Goal: Task Accomplishment & Management: Complete application form

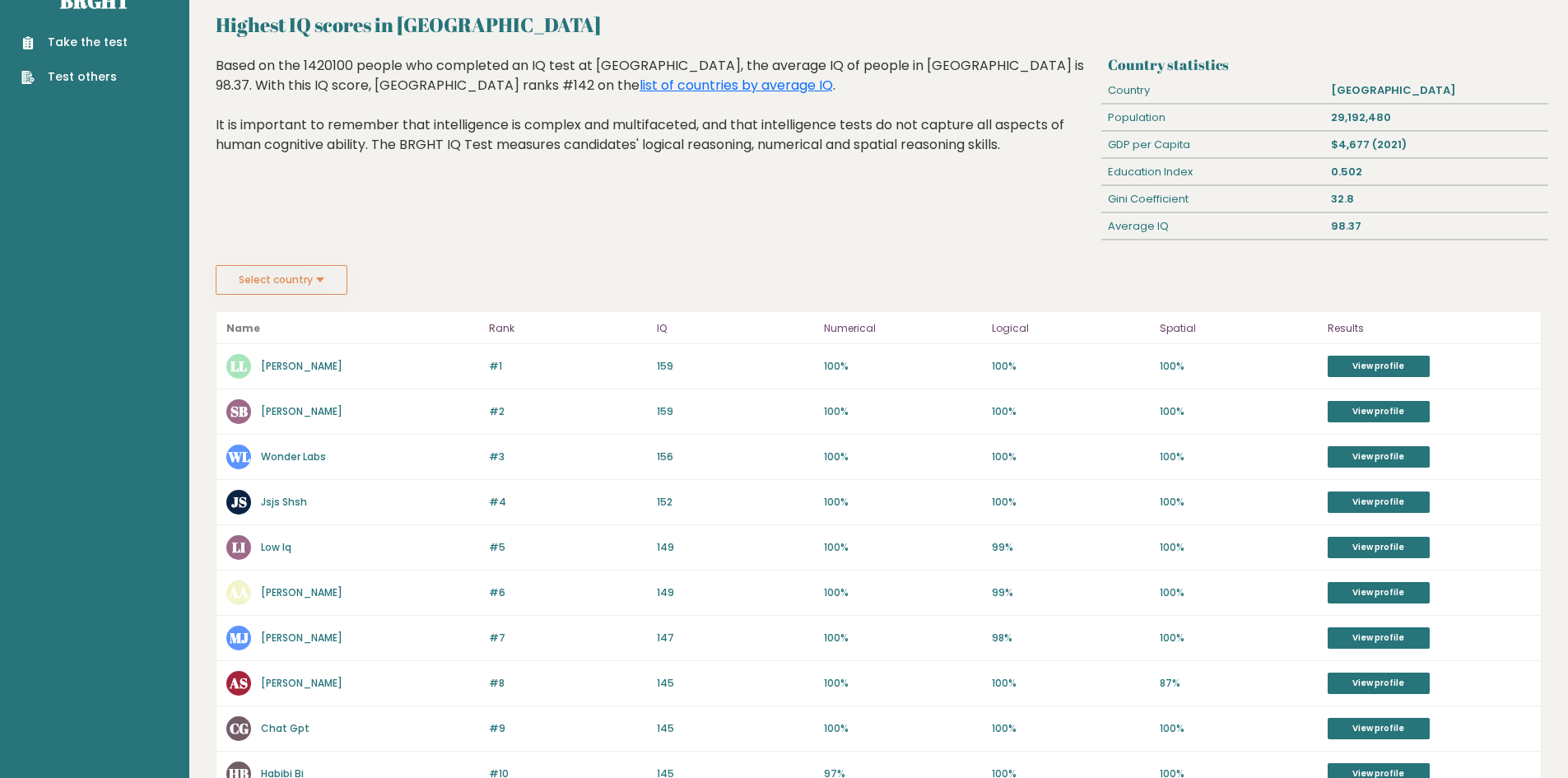
scroll to position [83, 0]
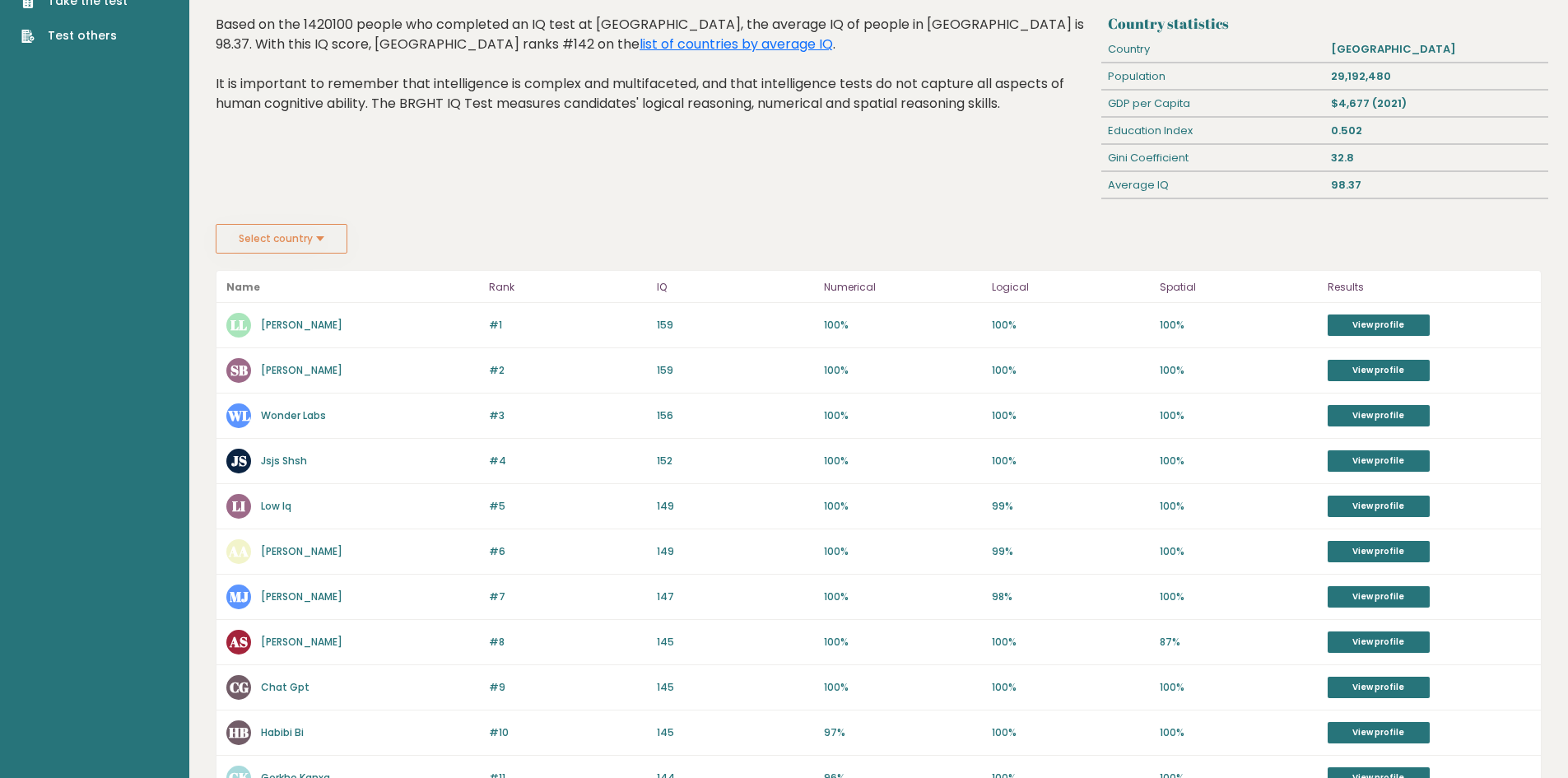
click at [326, 229] on button "Select country" at bounding box center [282, 239] width 132 height 30
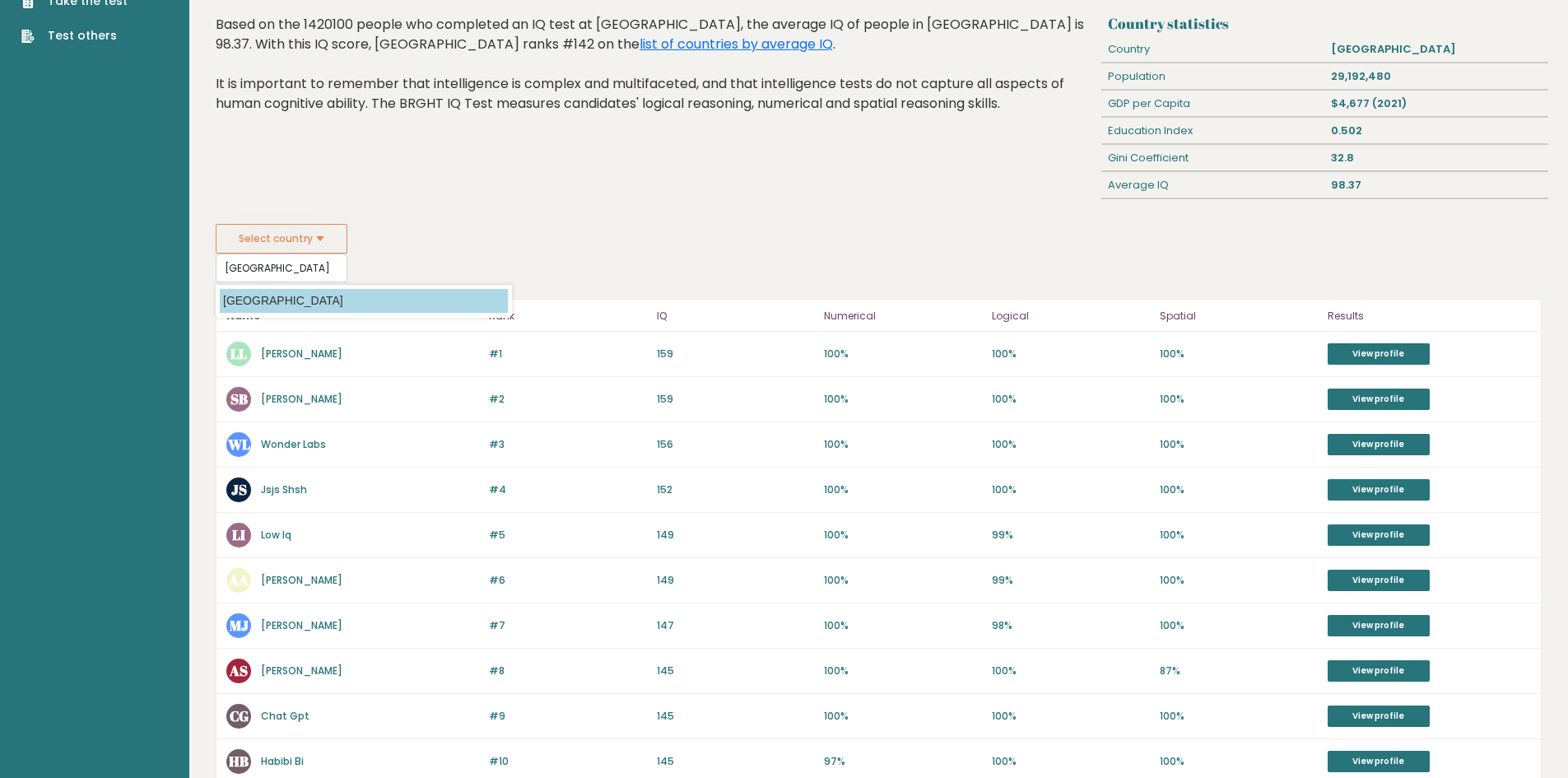
click at [342, 308] on option "[GEOGRAPHIC_DATA]" at bounding box center [363, 301] width 288 height 24
type input "[GEOGRAPHIC_DATA]"
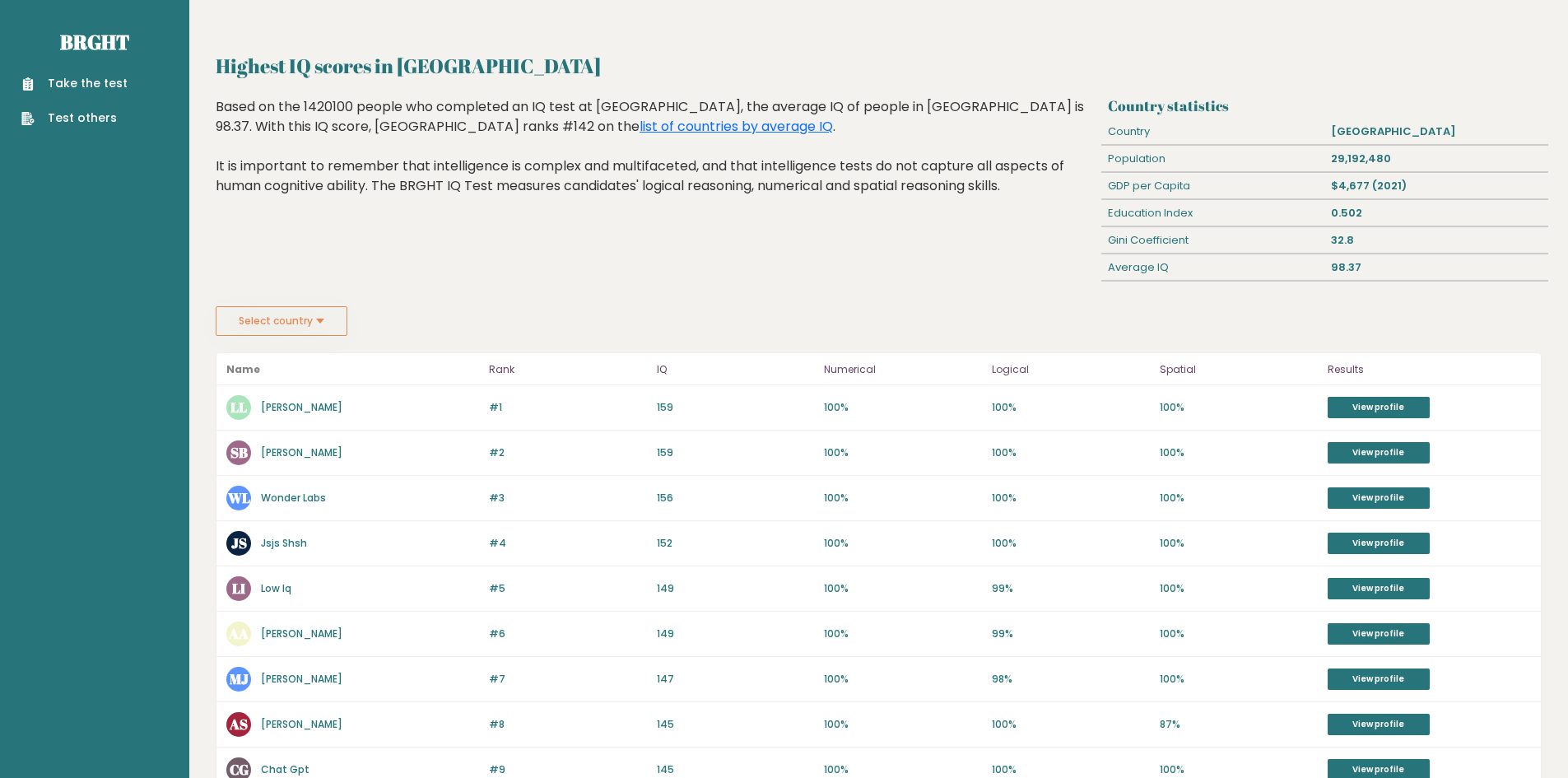
click at [332, 323] on button "Select country" at bounding box center [282, 321] width 132 height 30
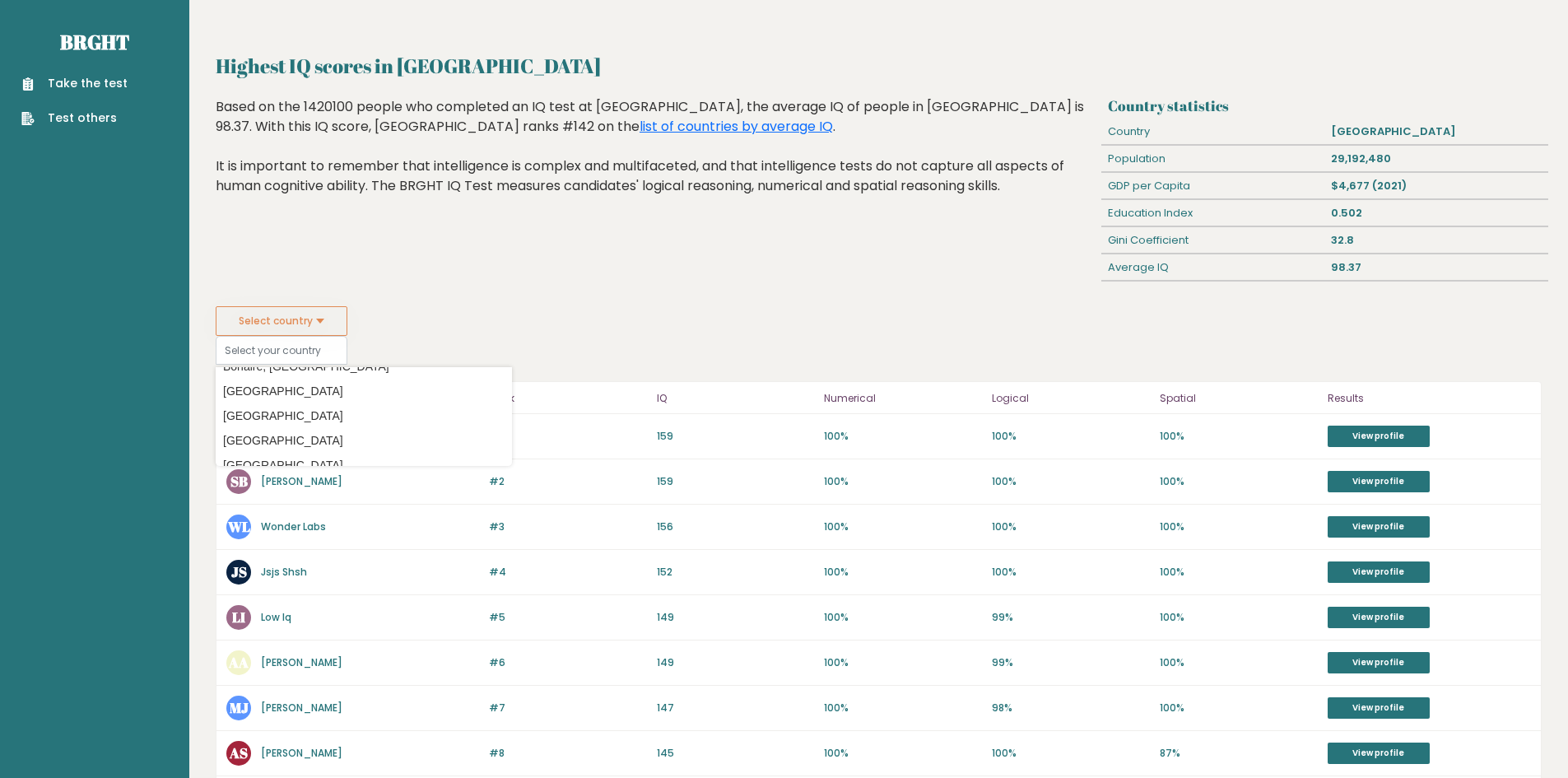
click at [61, 88] on link "Take the test" at bounding box center [75, 84] width 106 height 18
click at [61, 93] on link "Take the test" at bounding box center [75, 84] width 106 height 18
click at [59, 93] on link "Take the test" at bounding box center [75, 84] width 106 height 18
click at [59, 86] on link "Take the test" at bounding box center [75, 84] width 106 height 18
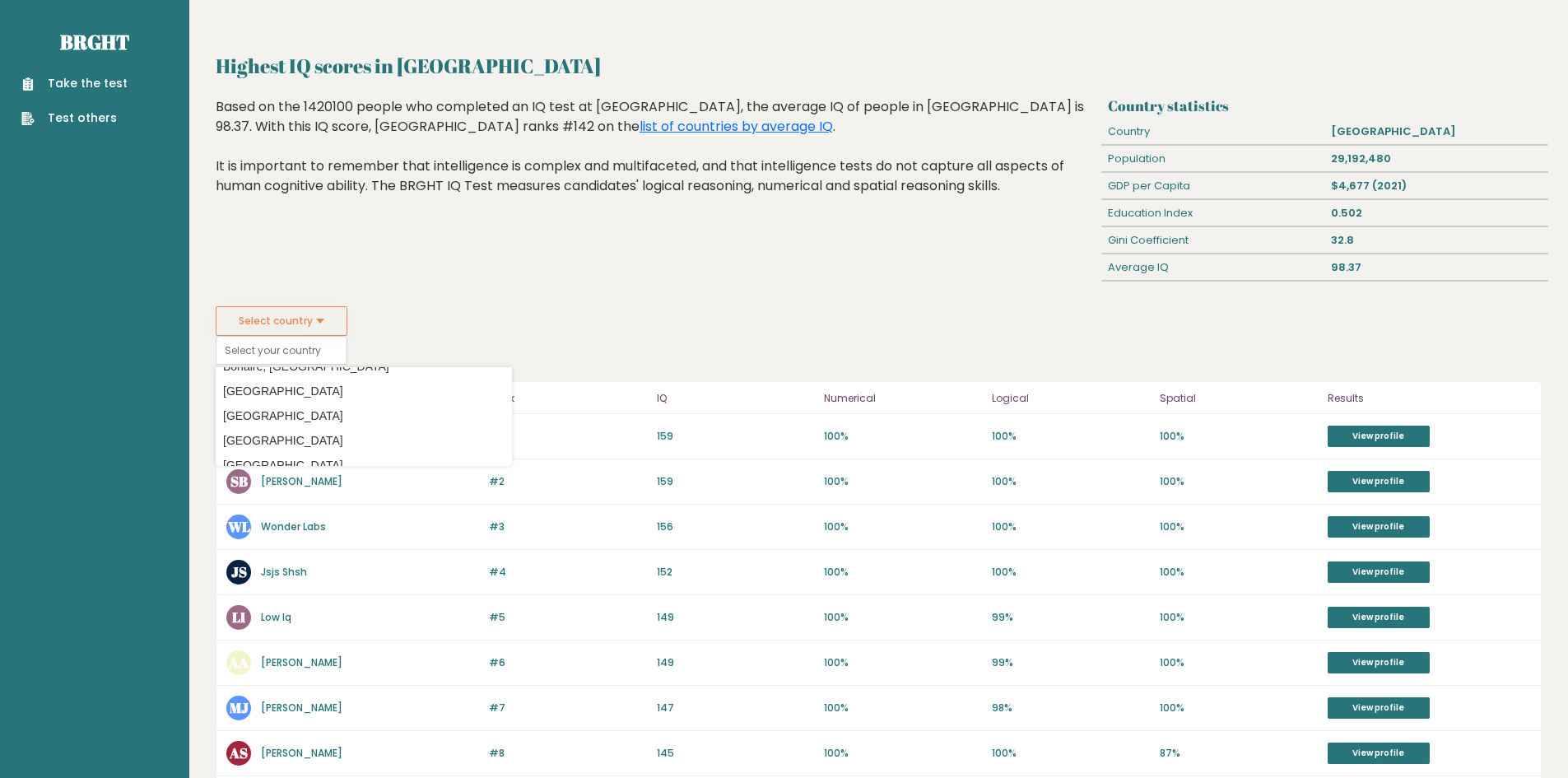
click at [57, 73] on div "Take the test Test others" at bounding box center [94, 91] width 163 height 72
click at [62, 79] on link "Take the test" at bounding box center [75, 84] width 106 height 18
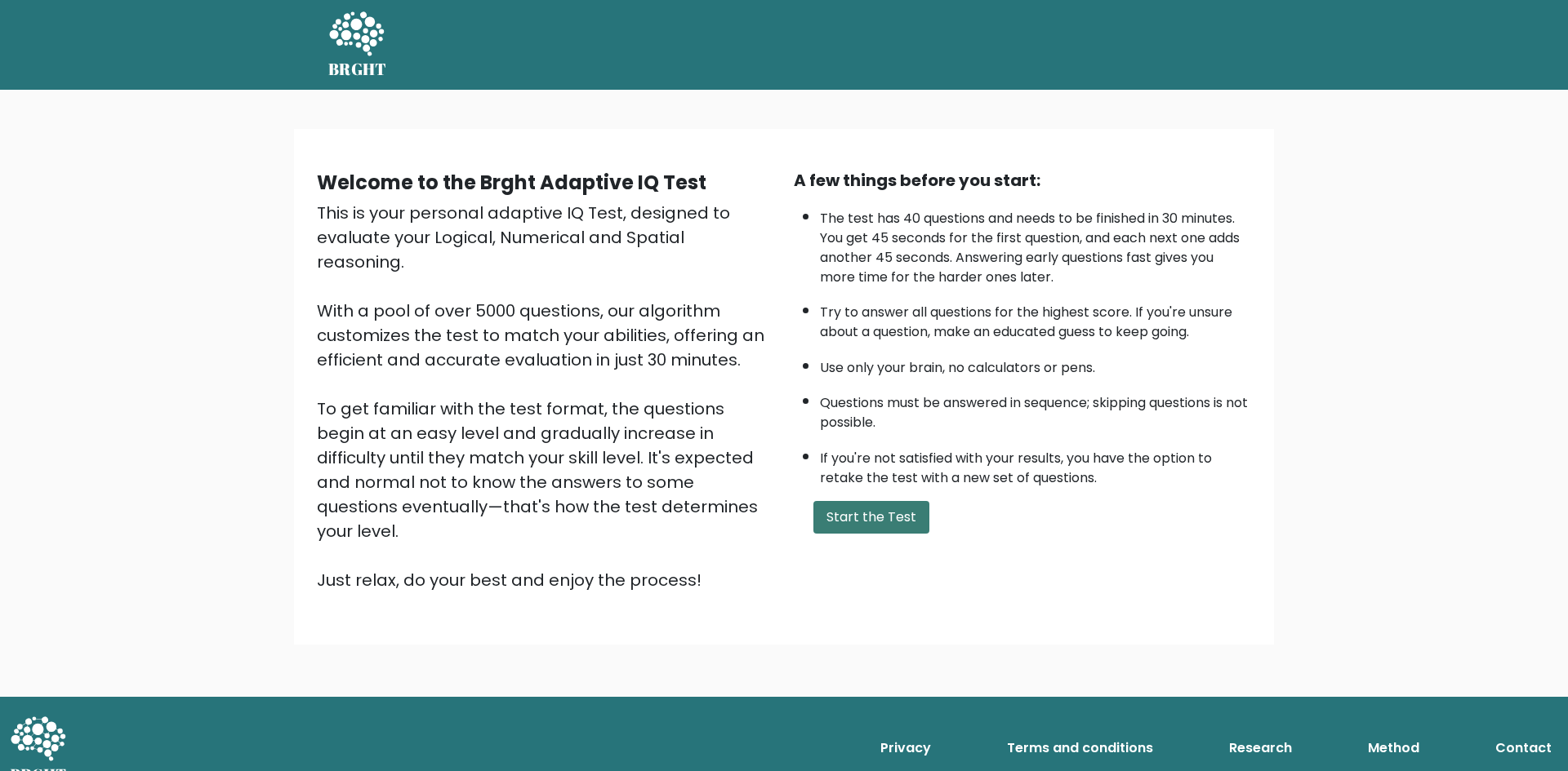
click at [866, 526] on button "Start the Test" at bounding box center [871, 517] width 116 height 32
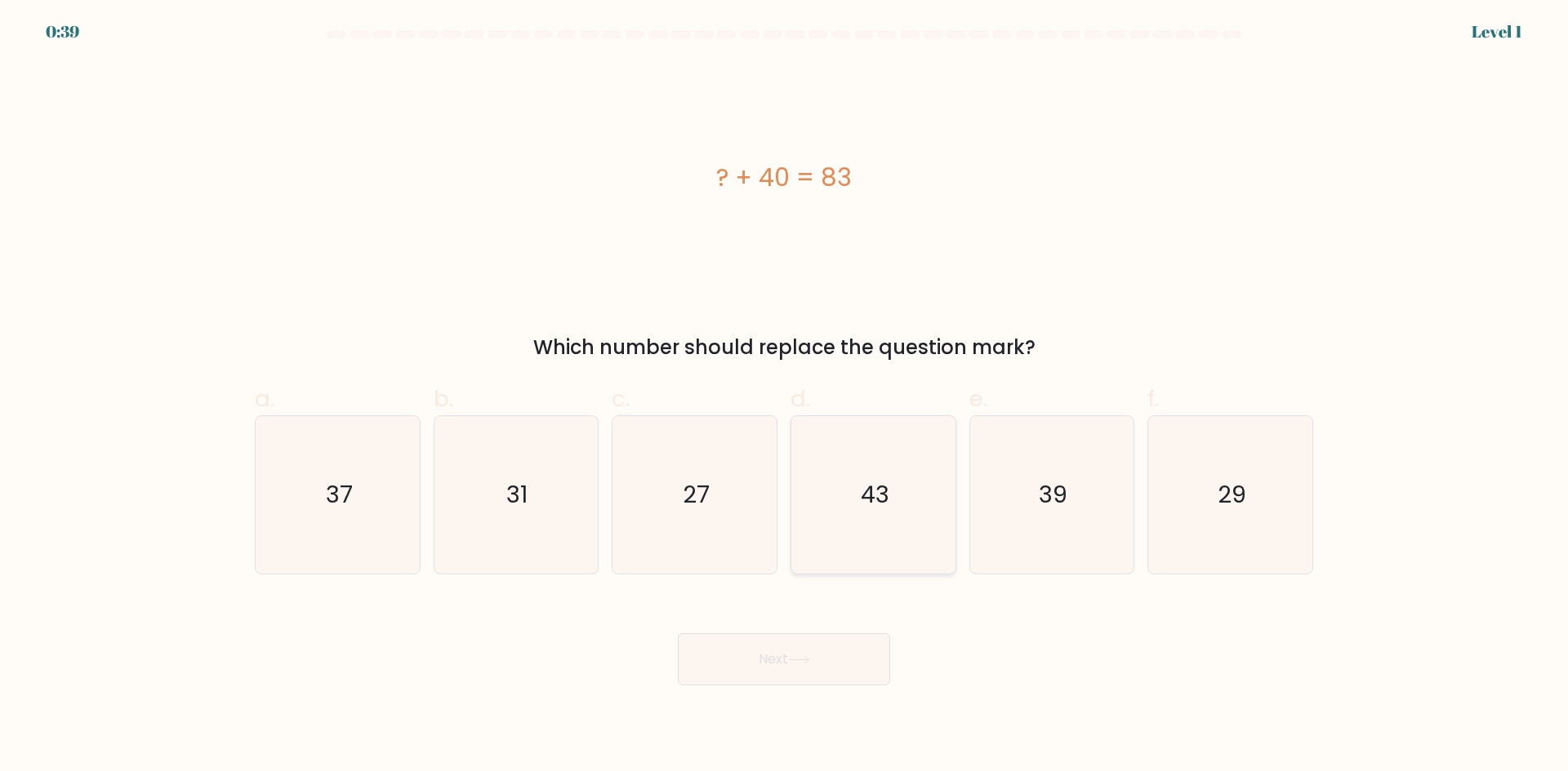
click at [912, 502] on icon "43" at bounding box center [873, 495] width 157 height 157
click at [785, 396] on input "d. 43" at bounding box center [784, 391] width 1 height 11
radio input "true"
click at [856, 671] on button "Next" at bounding box center [783, 660] width 212 height 53
click at [857, 661] on button "Next" at bounding box center [783, 660] width 212 height 53
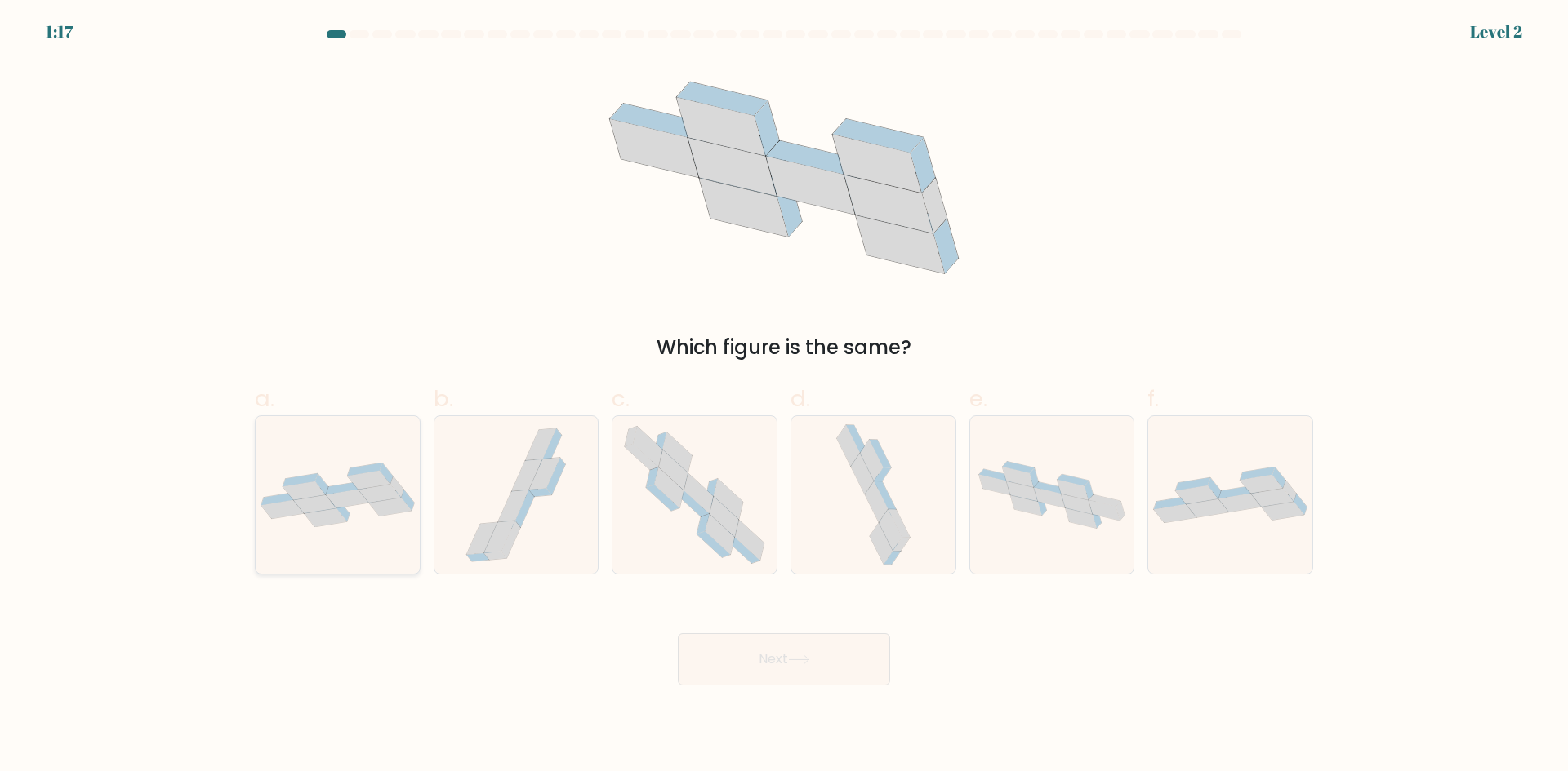
click at [327, 518] on icon at bounding box center [325, 517] width 42 height 19
click at [784, 396] on input "a." at bounding box center [784, 391] width 1 height 11
radio input "true"
click at [776, 662] on button "Next" at bounding box center [783, 660] width 212 height 53
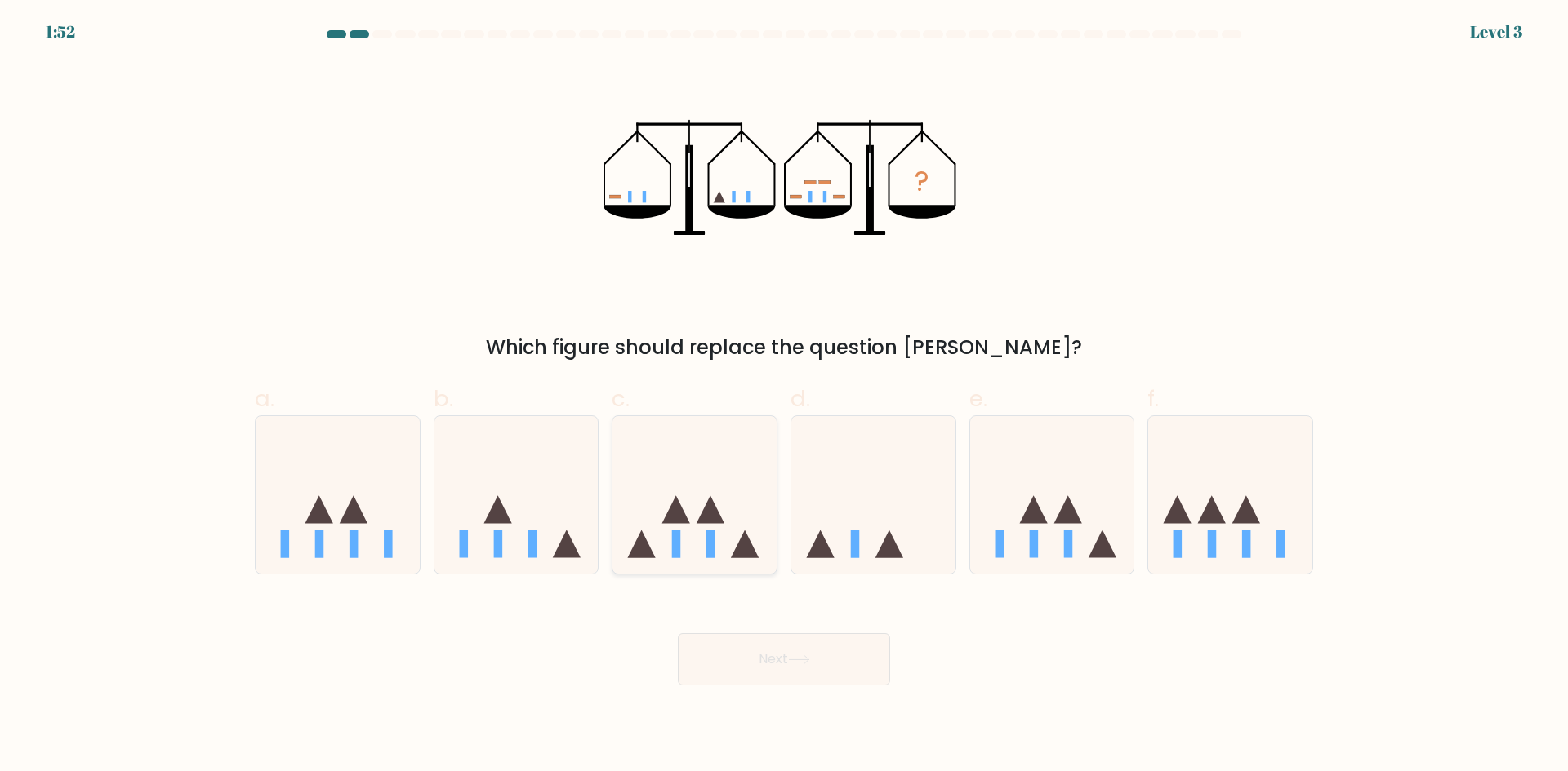
click at [706, 538] on icon at bounding box center [694, 494] width 164 height 136
click at [784, 396] on input "c." at bounding box center [784, 391] width 1 height 11
radio input "true"
click at [763, 667] on button "Next" at bounding box center [783, 660] width 212 height 53
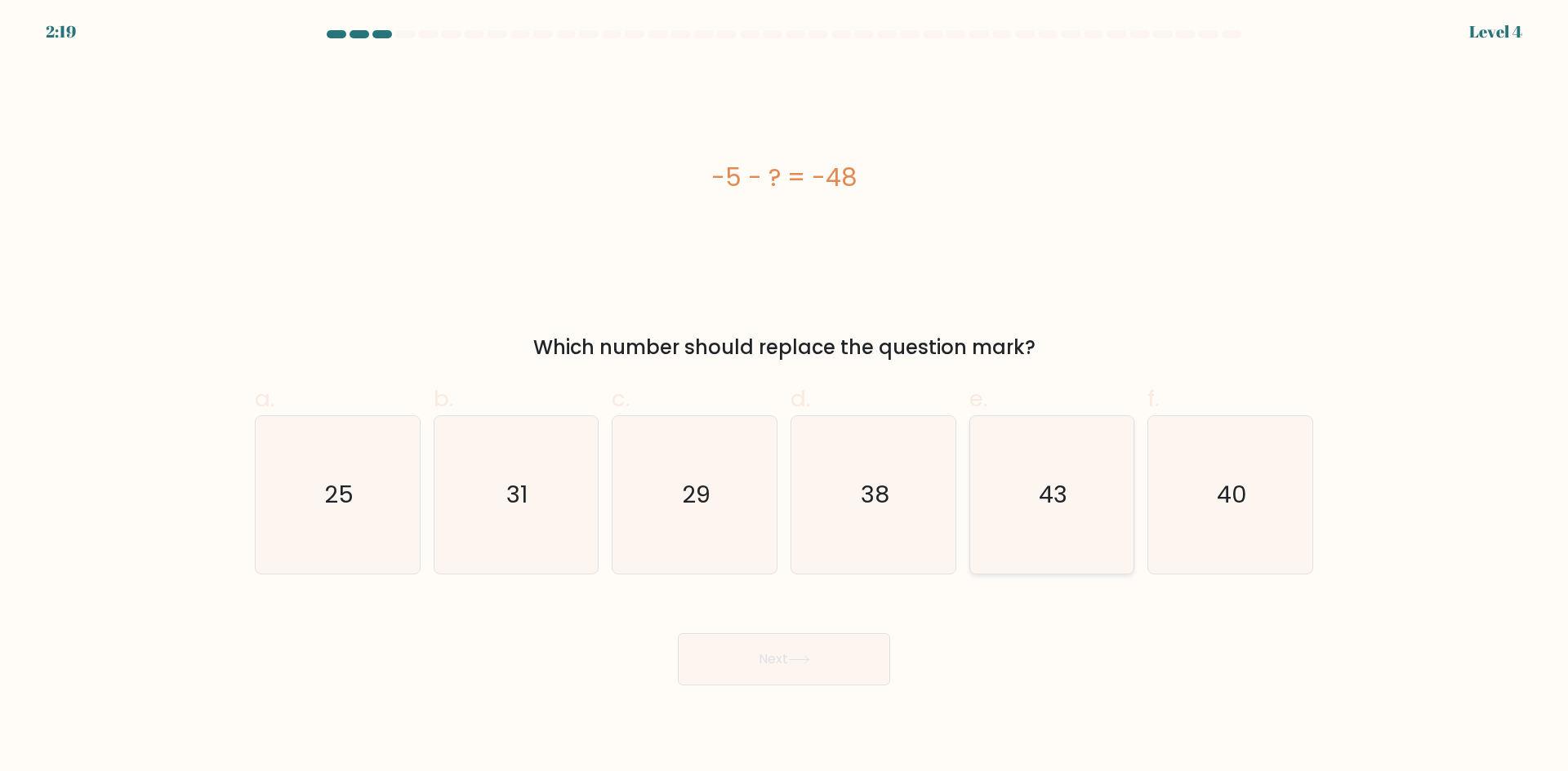
click at [1035, 481] on icon "43" at bounding box center [1051, 495] width 157 height 157
click at [785, 396] on input "e. 43" at bounding box center [784, 391] width 1 height 11
radio input "true"
click at [789, 689] on body "2:18 Level 4 a." at bounding box center [784, 386] width 1568 height 771
click at [800, 665] on button "Next" at bounding box center [783, 660] width 212 height 53
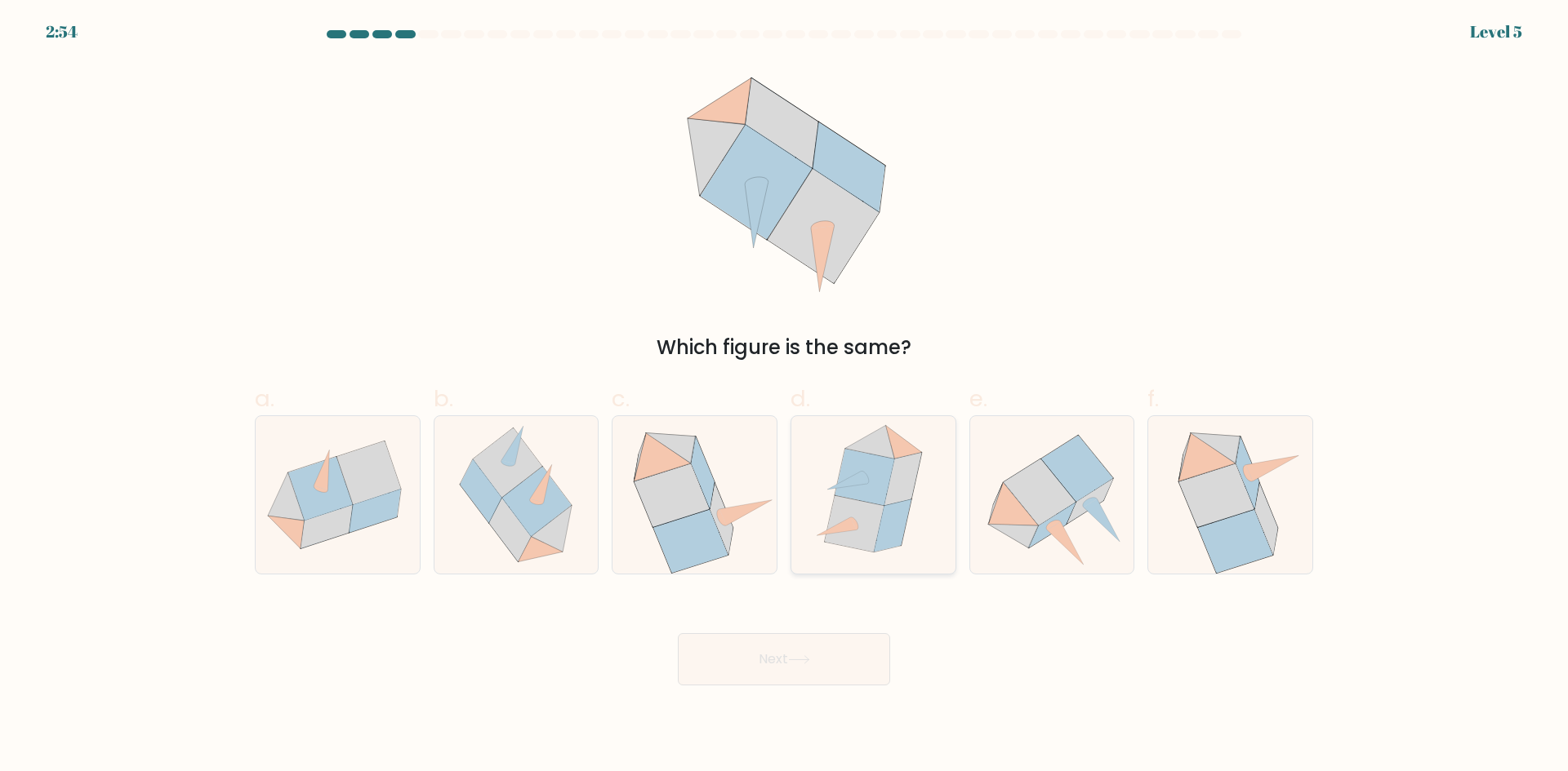
drag, startPoint x: 863, startPoint y: 507, endPoint x: 862, endPoint y: 556, distance: 49.0
click at [861, 505] on icon at bounding box center [854, 524] width 59 height 57
click at [785, 396] on input "d." at bounding box center [784, 391] width 1 height 11
radio input "true"
click at [853, 627] on div "Next" at bounding box center [784, 640] width 1078 height 92
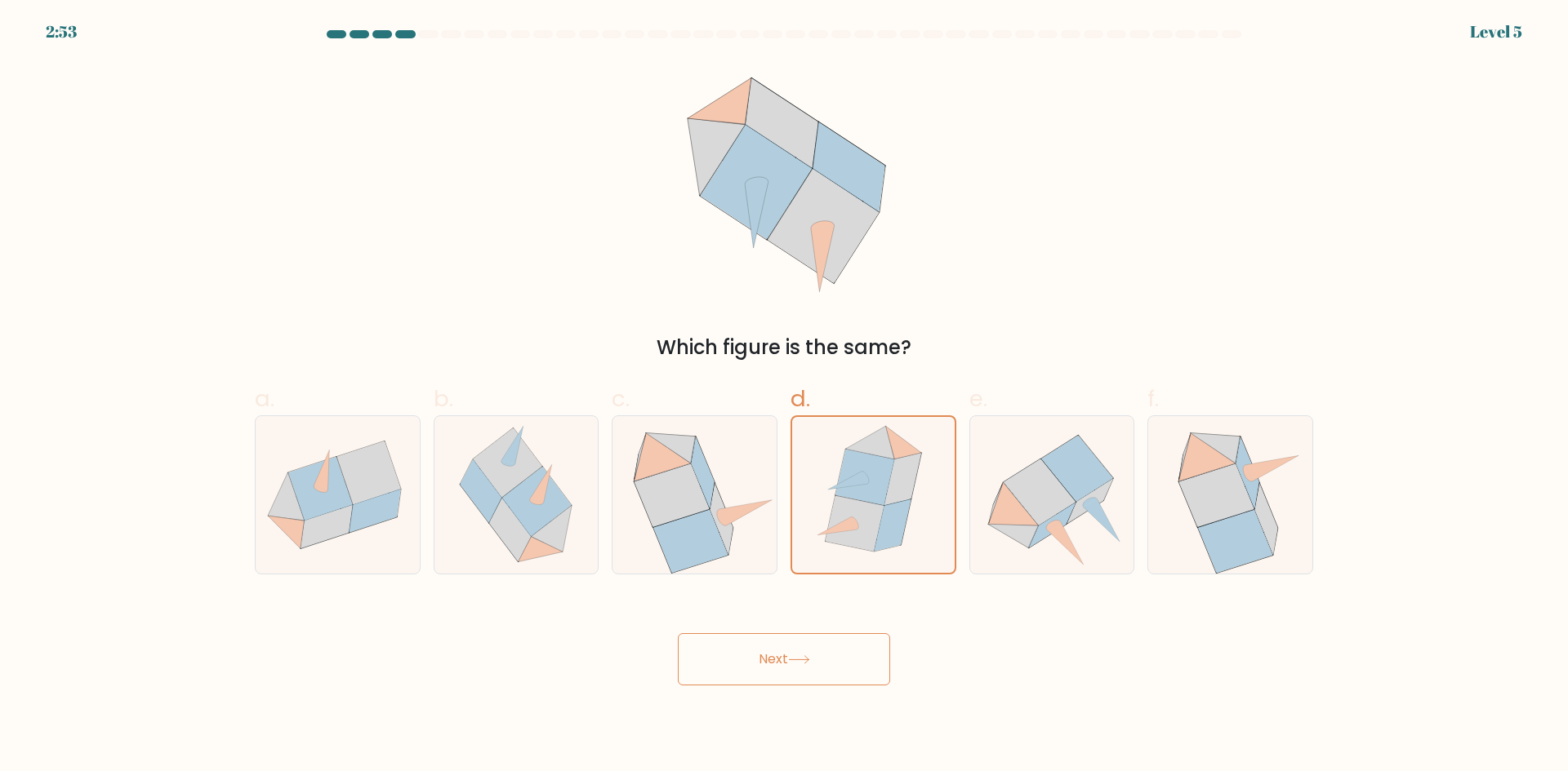
click at [850, 656] on button "Next" at bounding box center [783, 660] width 212 height 53
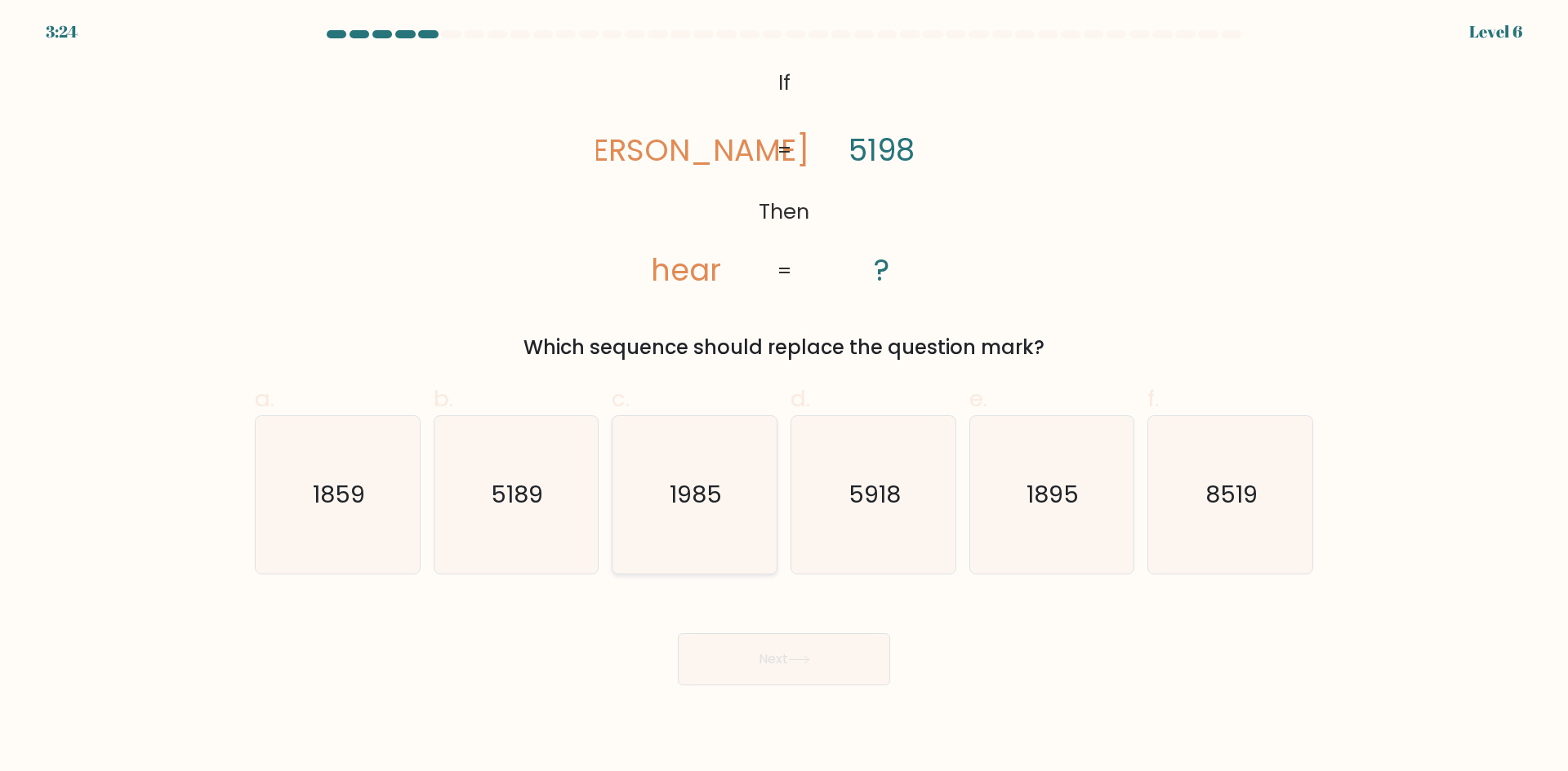
click at [721, 521] on icon "1985" at bounding box center [694, 495] width 157 height 157
click at [784, 396] on input "c. 1985" at bounding box center [784, 391] width 1 height 11
radio input "true"
click at [751, 658] on button "Next" at bounding box center [783, 660] width 212 height 53
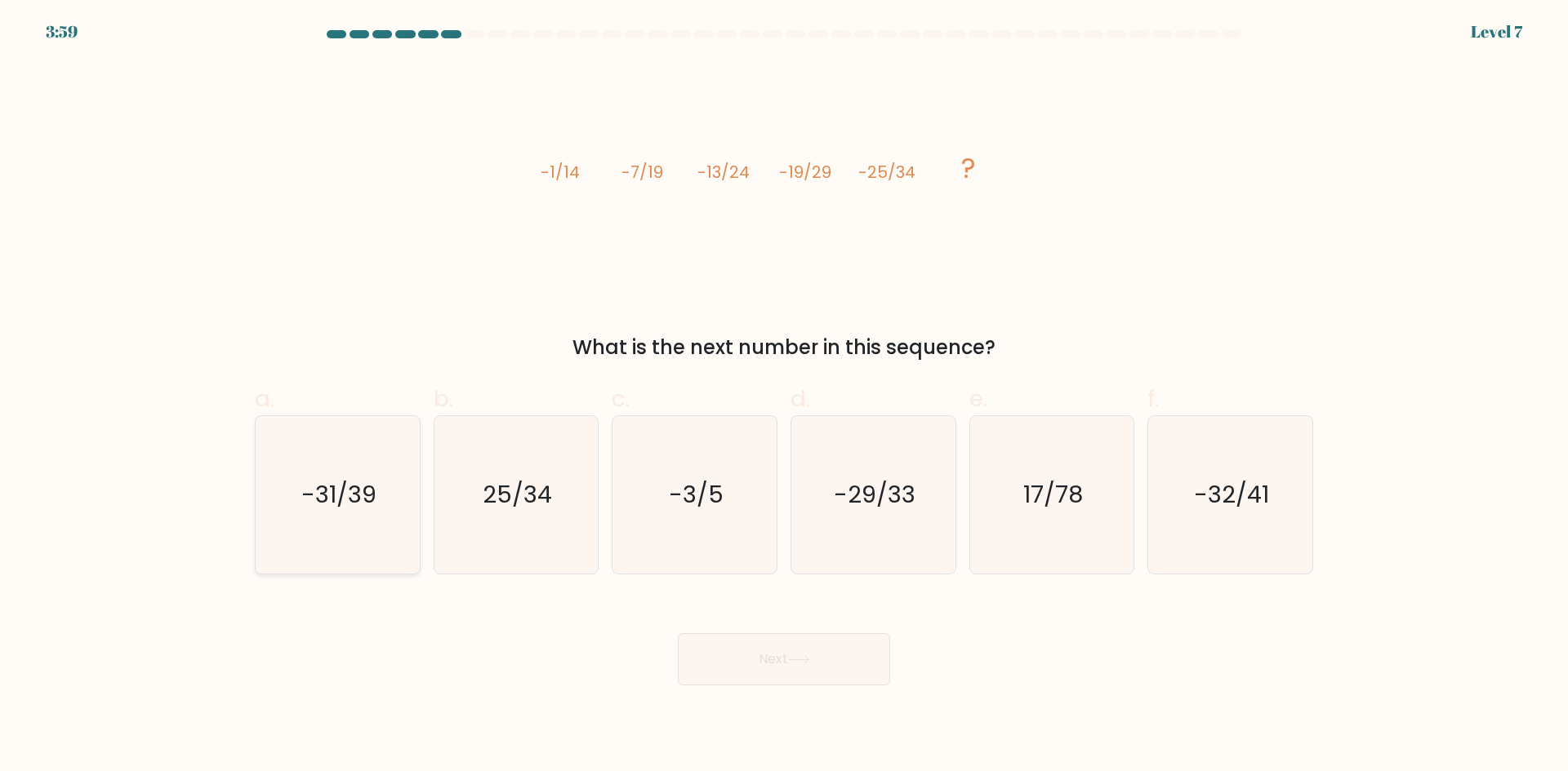
click at [336, 516] on icon "-31/39" at bounding box center [337, 495] width 157 height 157
click at [784, 396] on input "a. -31/39" at bounding box center [784, 391] width 1 height 11
radio input "true"
drag, startPoint x: 782, startPoint y: 666, endPoint x: 781, endPoint y: 674, distance: 8.1
click at [782, 667] on button "Next" at bounding box center [783, 660] width 212 height 53
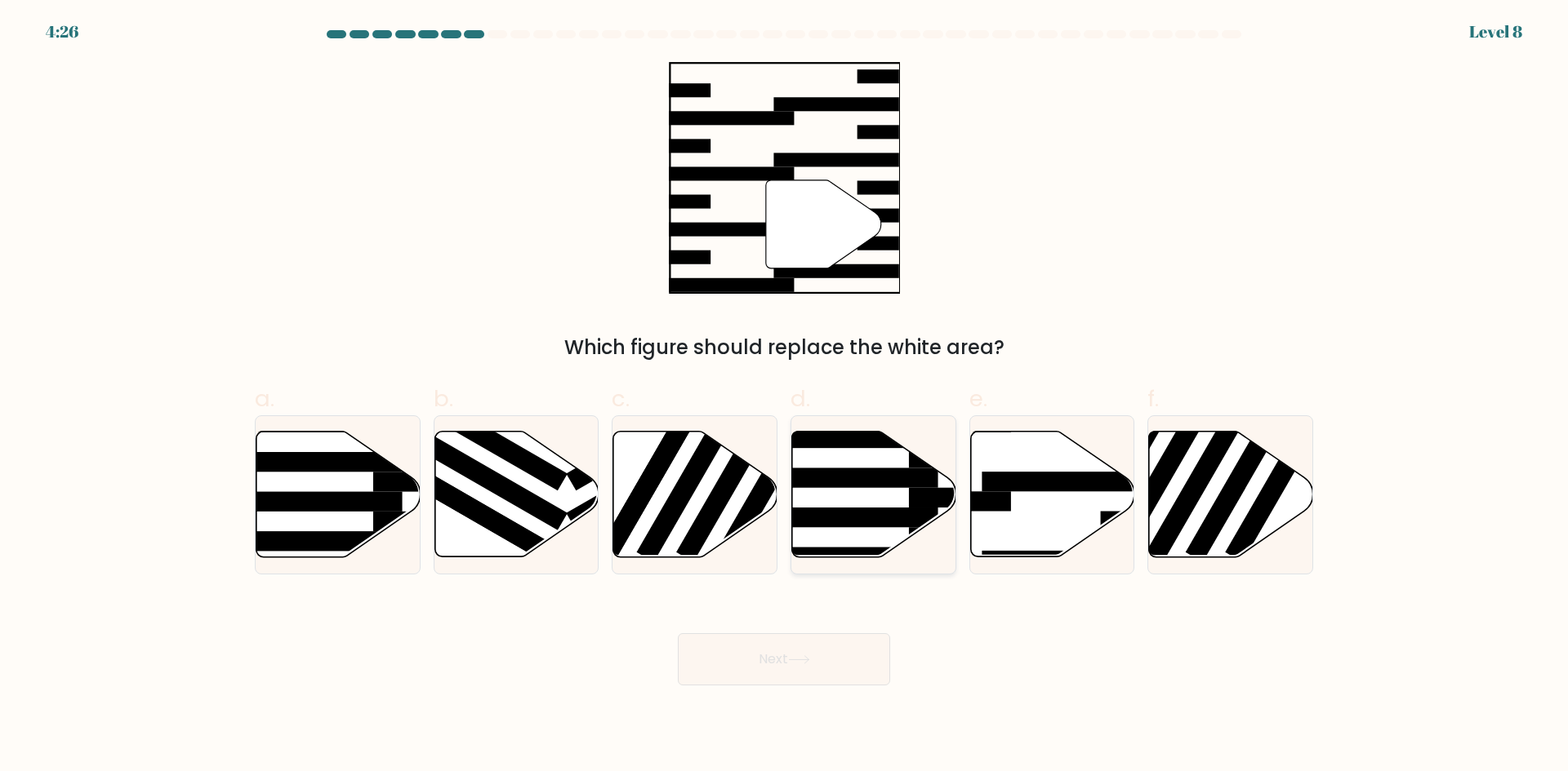
click at [905, 496] on icon at bounding box center [874, 494] width 164 height 126
click at [785, 396] on input "d." at bounding box center [784, 391] width 1 height 11
radio input "true"
click at [788, 656] on button "Next" at bounding box center [783, 660] width 212 height 53
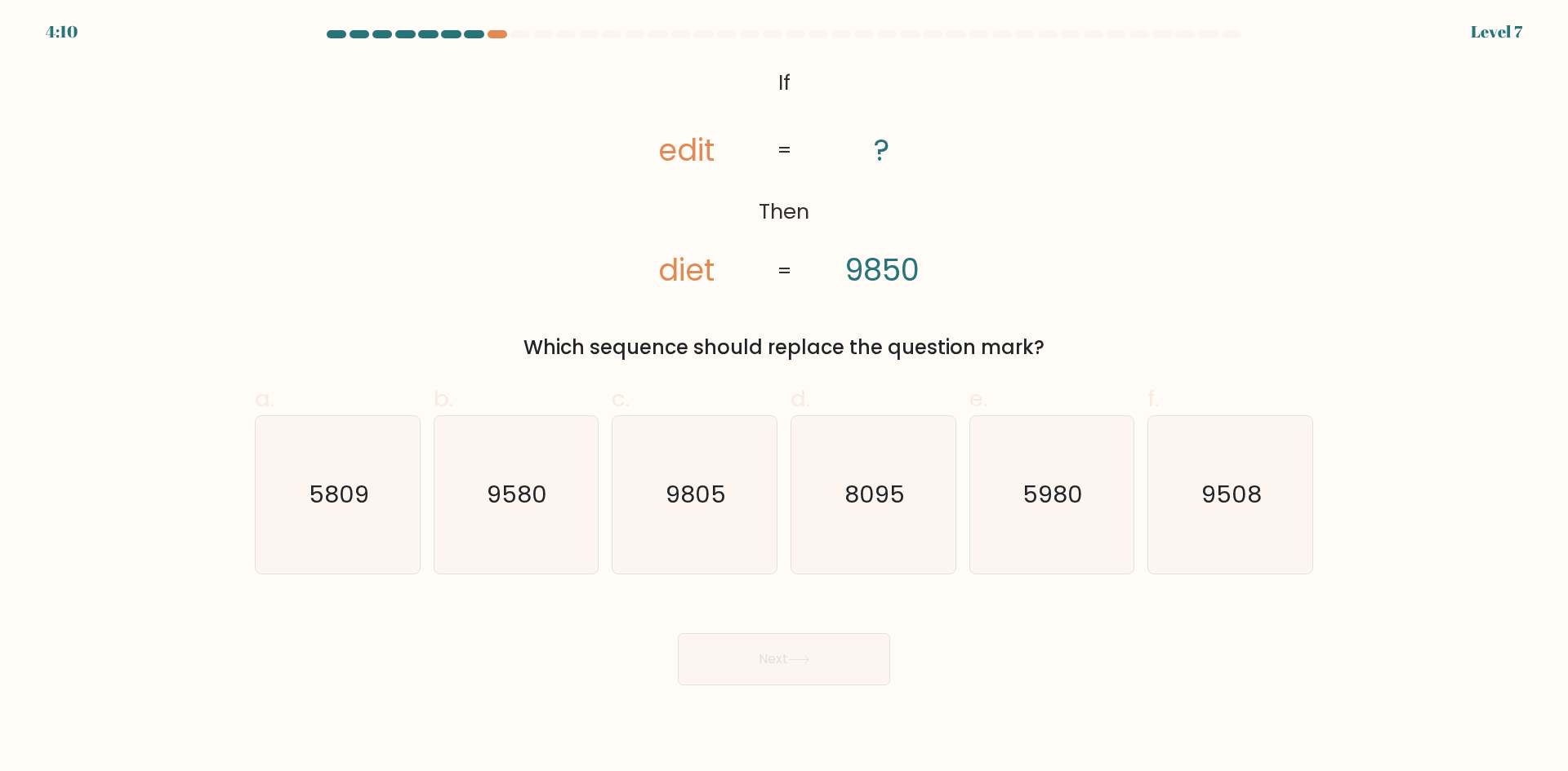
click at [803, 659] on icon at bounding box center [799, 660] width 22 height 9
click at [1051, 473] on icon "5980" at bounding box center [1051, 495] width 157 height 157
click at [785, 396] on input "e. 5980" at bounding box center [784, 391] width 1 height 11
radio input "true"
click at [825, 671] on button "Next" at bounding box center [783, 660] width 212 height 53
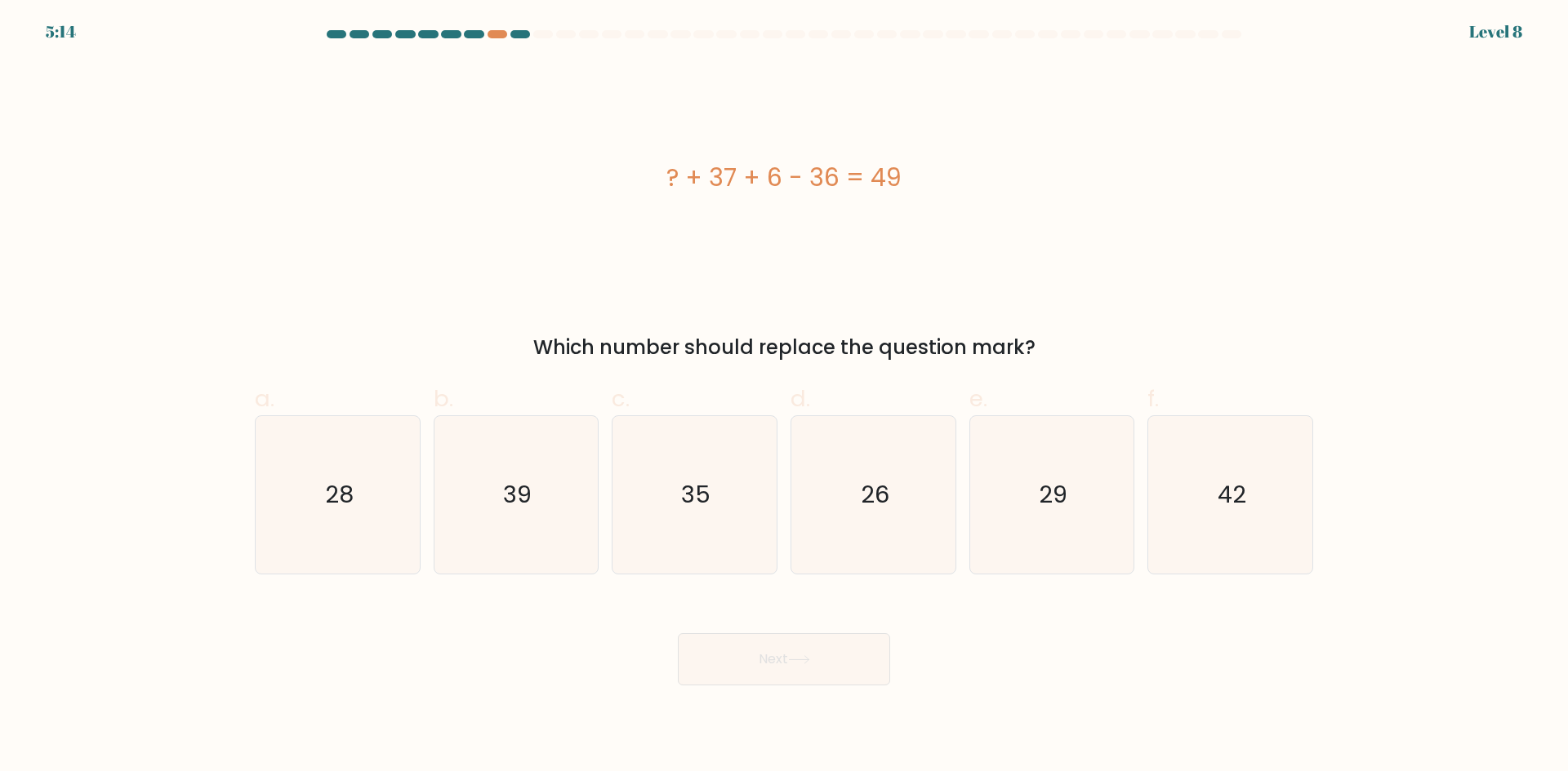
click at [497, 38] on div at bounding box center [784, 37] width 1078 height 15
click at [506, 36] on div at bounding box center [497, 34] width 20 height 8
click at [499, 36] on div at bounding box center [497, 34] width 20 height 8
click at [520, 34] on div at bounding box center [520, 34] width 20 height 8
click at [595, 472] on icon "39" at bounding box center [515, 495] width 157 height 157
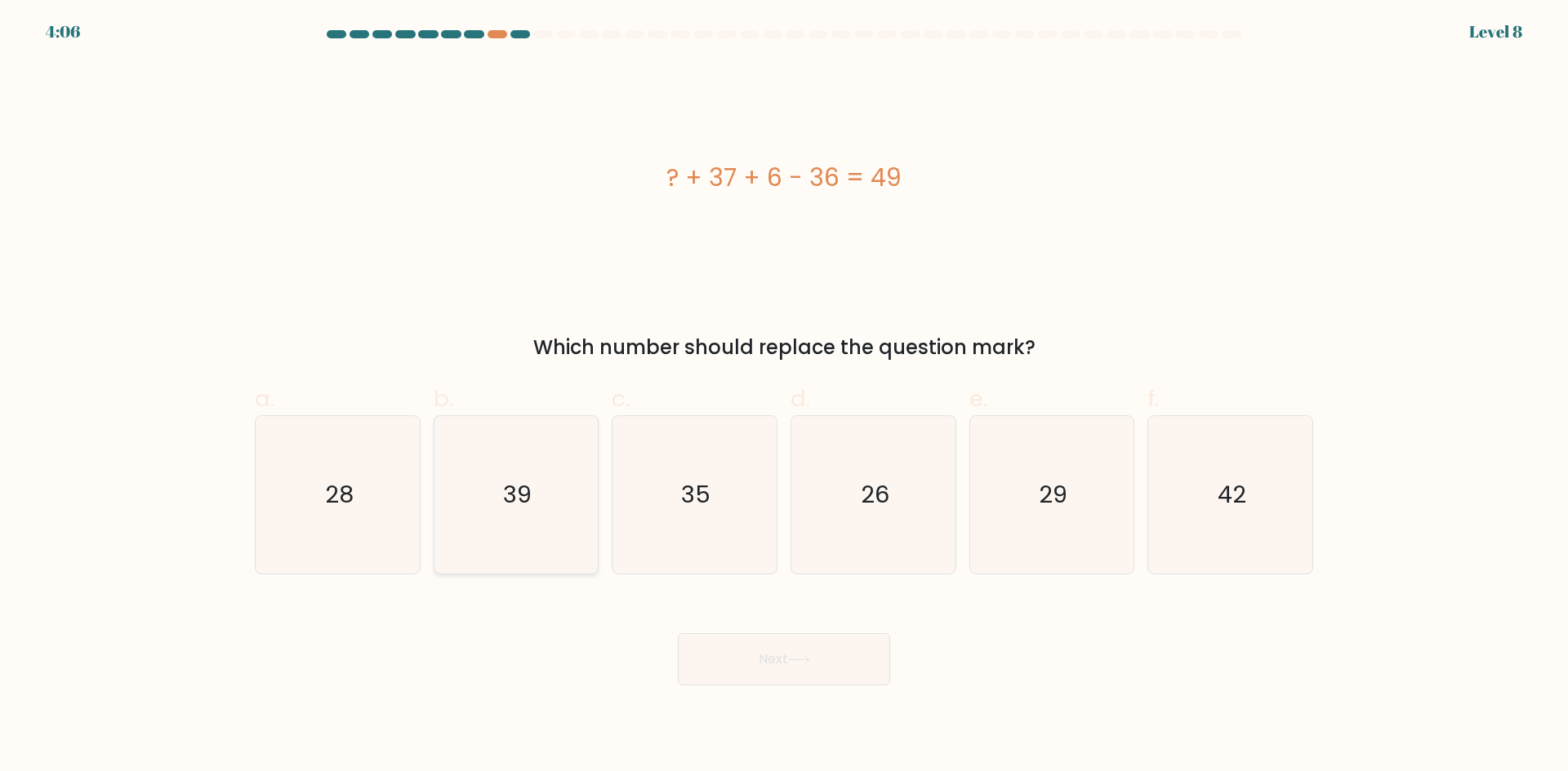
click at [784, 396] on input "b. 39" at bounding box center [784, 391] width 1 height 11
radio input "true"
click at [870, 686] on body "4:05 Level 8 a." at bounding box center [784, 386] width 1568 height 771
click at [866, 666] on button "Next" at bounding box center [783, 660] width 212 height 53
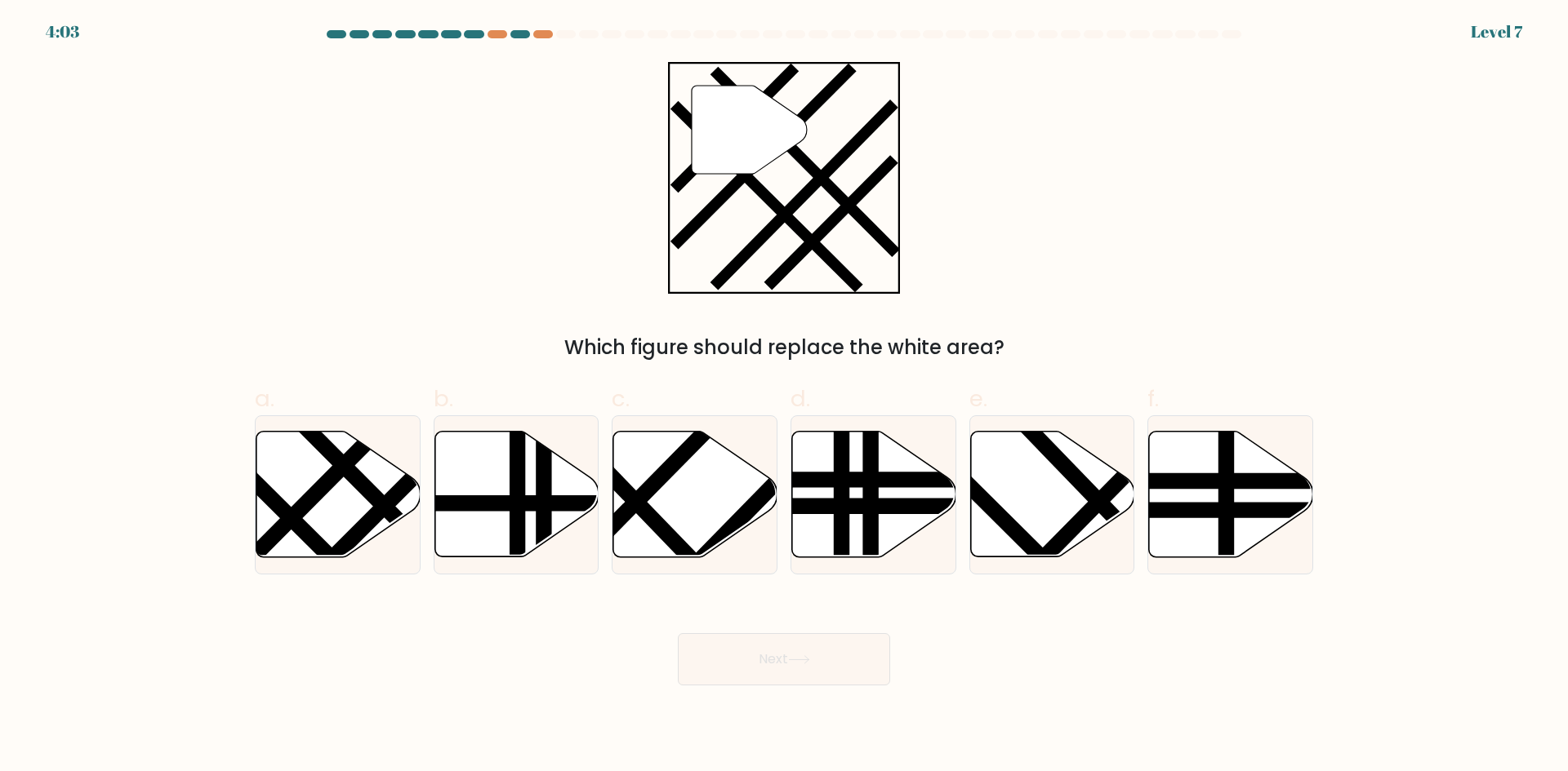
click at [841, 667] on button "Next" at bounding box center [783, 660] width 212 height 53
click at [1127, 622] on div "Next" at bounding box center [784, 640] width 1078 height 92
click at [335, 493] on icon at bounding box center [339, 494] width 164 height 126
click at [784, 396] on input "a." at bounding box center [784, 391] width 1 height 11
radio input "true"
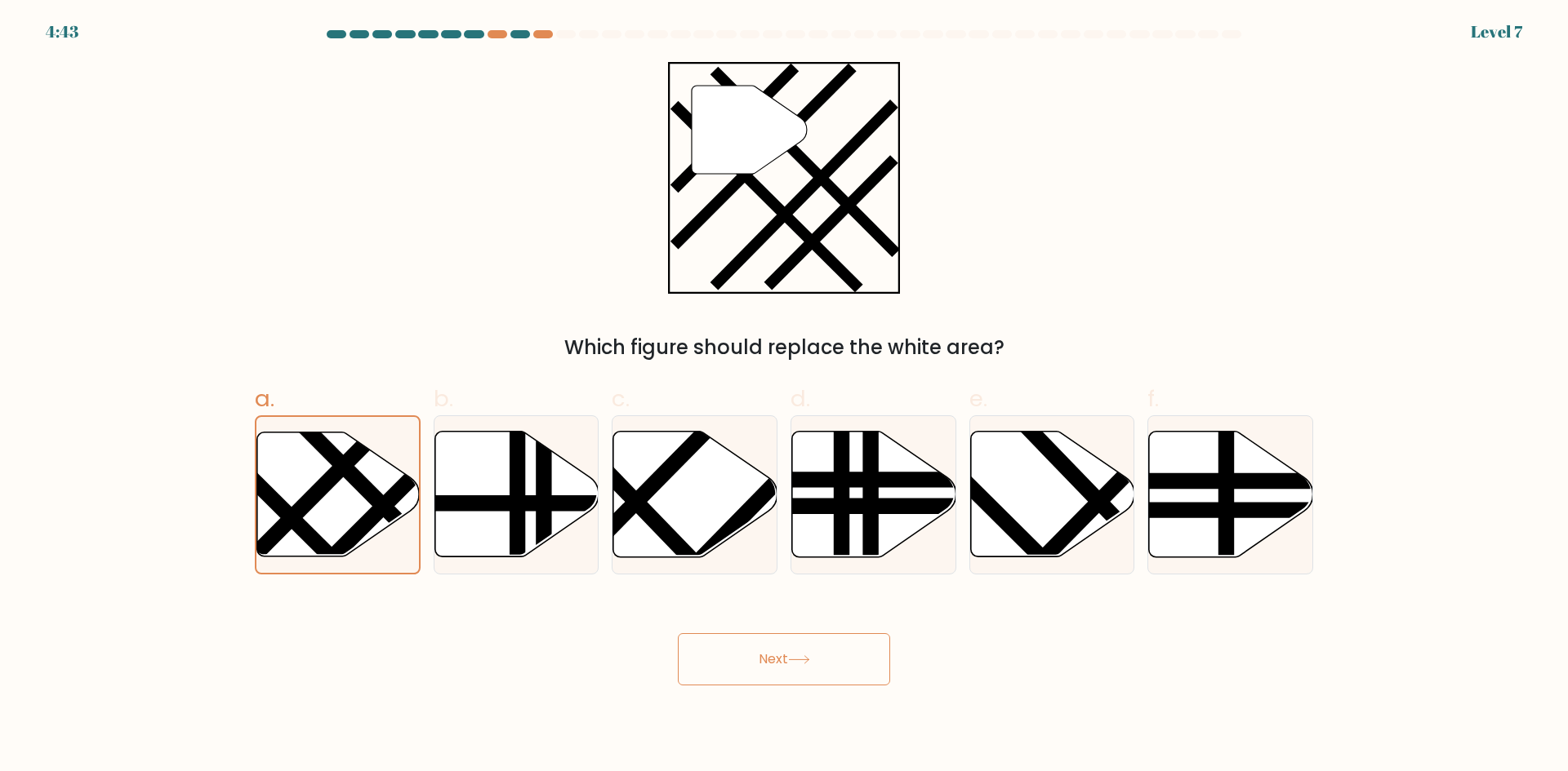
click at [800, 650] on button "Next" at bounding box center [783, 660] width 212 height 53
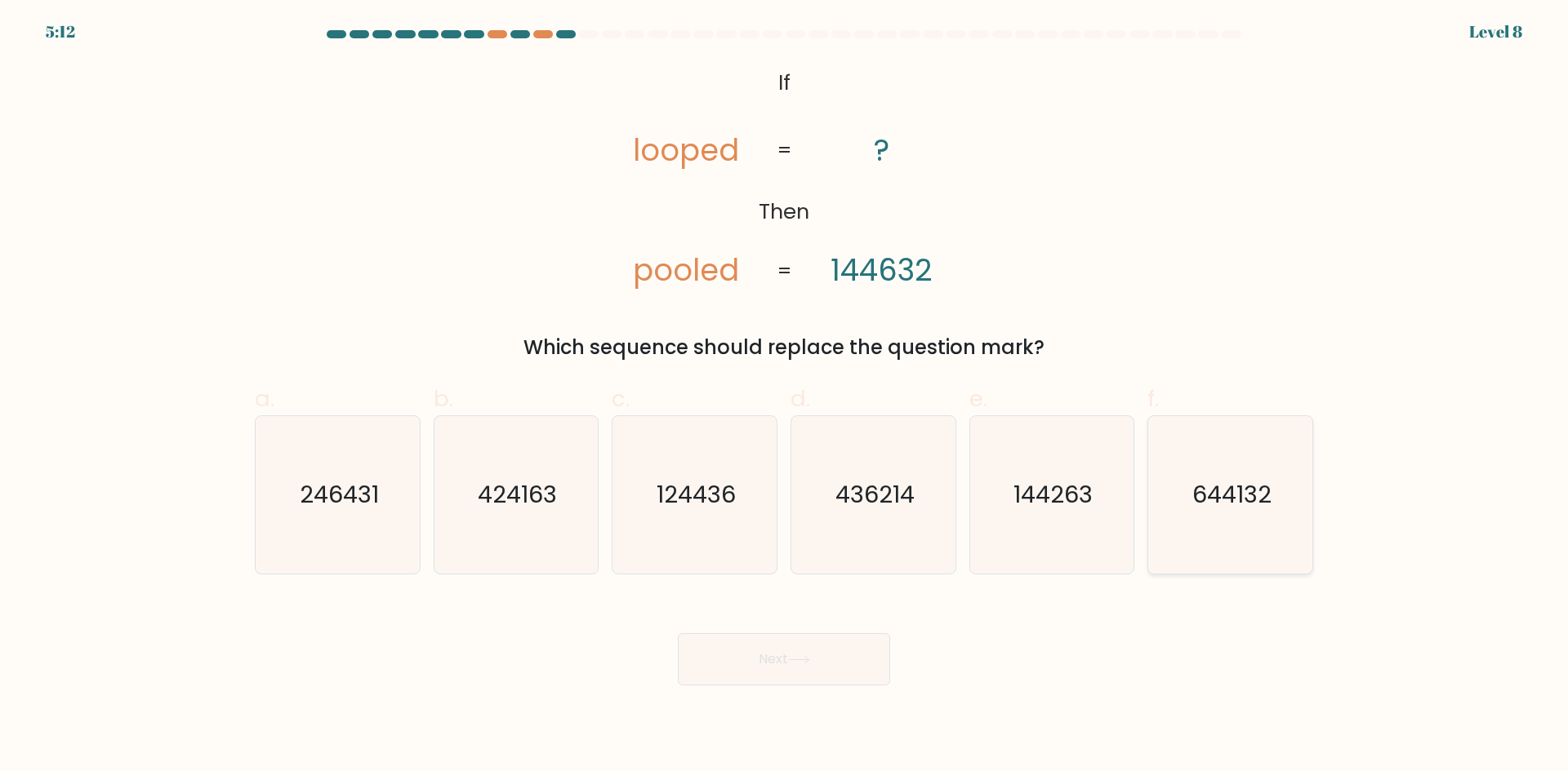
click at [1286, 521] on icon "644132" at bounding box center [1229, 495] width 157 height 157
click at [785, 396] on input "f. 644132" at bounding box center [784, 391] width 1 height 11
radio input "true"
click at [792, 658] on icon at bounding box center [799, 660] width 22 height 9
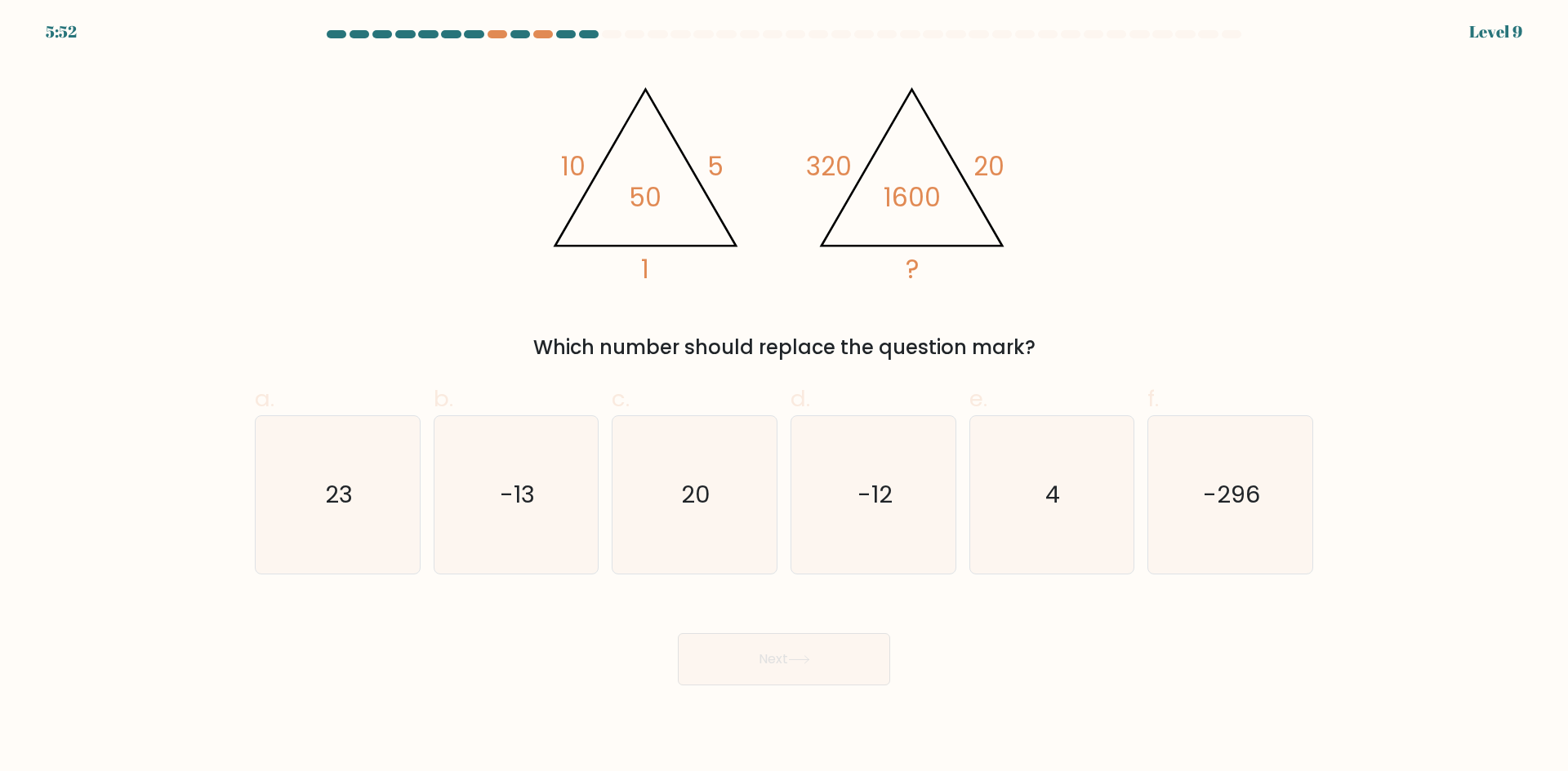
click at [554, 200] on icon "@import url('https://fonts.googleapis.com/css?family=Abril+Fatface:400,100,100i…" at bounding box center [784, 179] width 490 height 232
click at [841, 507] on icon "-12" at bounding box center [873, 495] width 157 height 157
click at [785, 396] on input "d. -12" at bounding box center [784, 391] width 1 height 11
radio input "true"
click at [828, 681] on button "Next" at bounding box center [783, 660] width 212 height 53
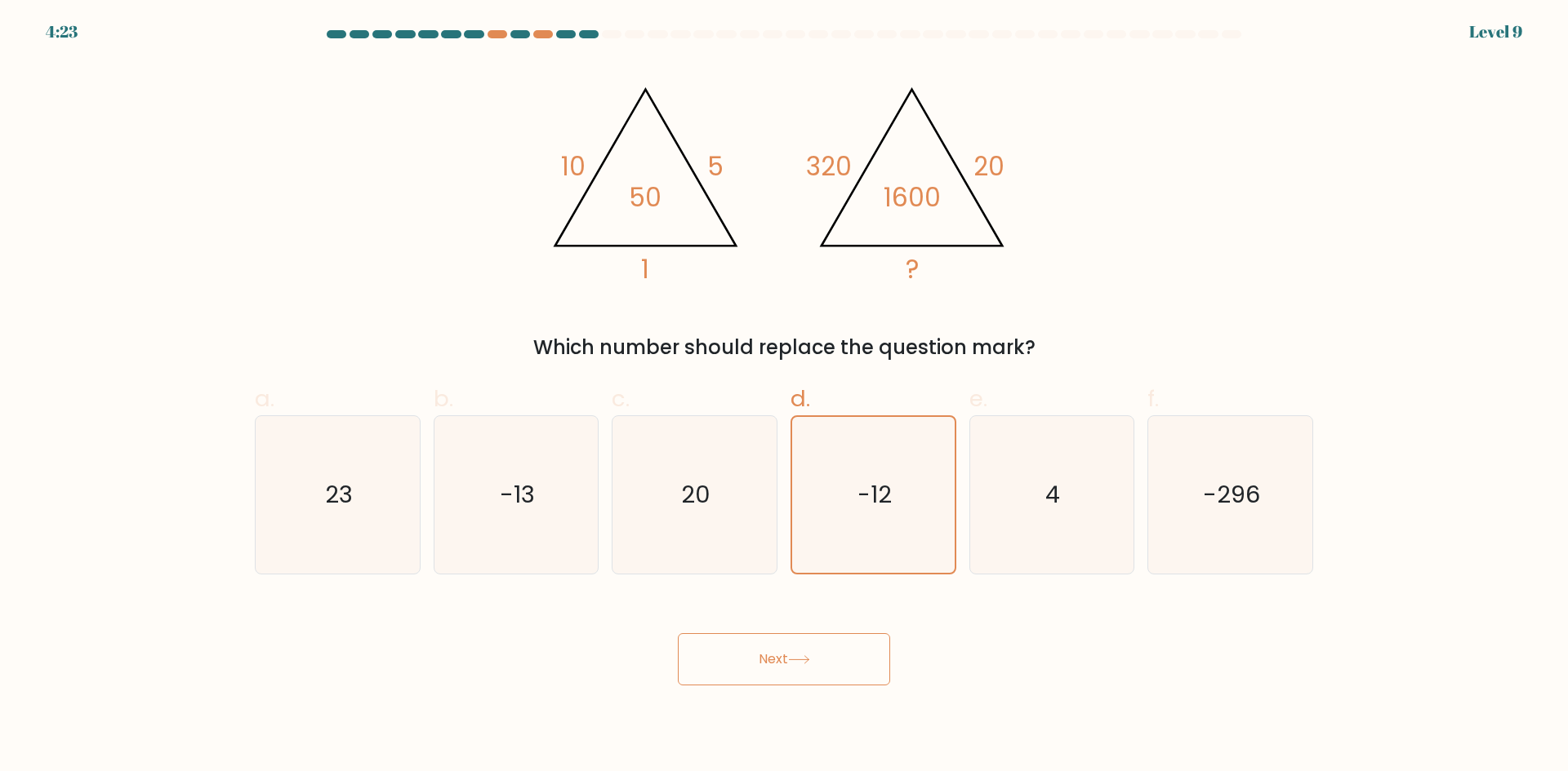
click at [824, 671] on button "Next" at bounding box center [783, 660] width 212 height 53
